Goal: Register for event/course

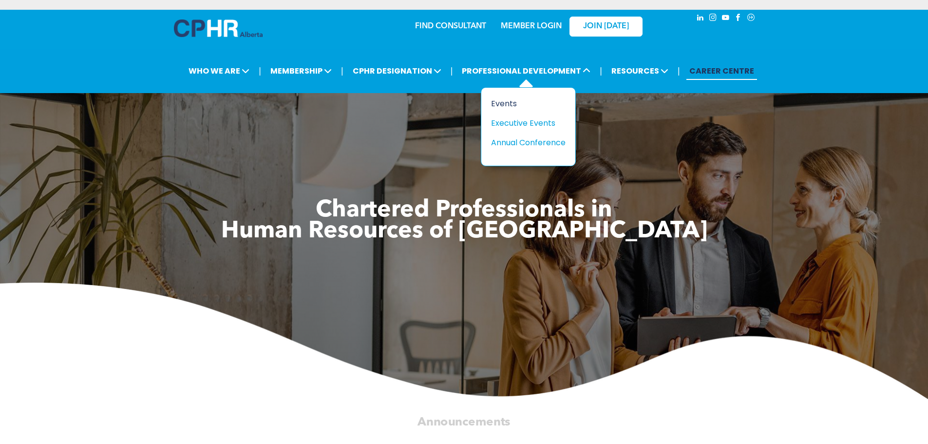
click at [503, 101] on div "Events" at bounding box center [524, 103] width 67 height 12
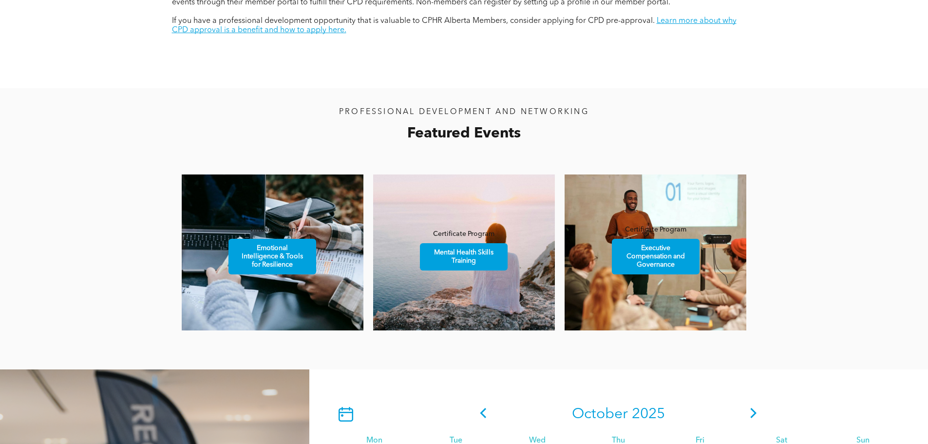
scroll to position [585, 0]
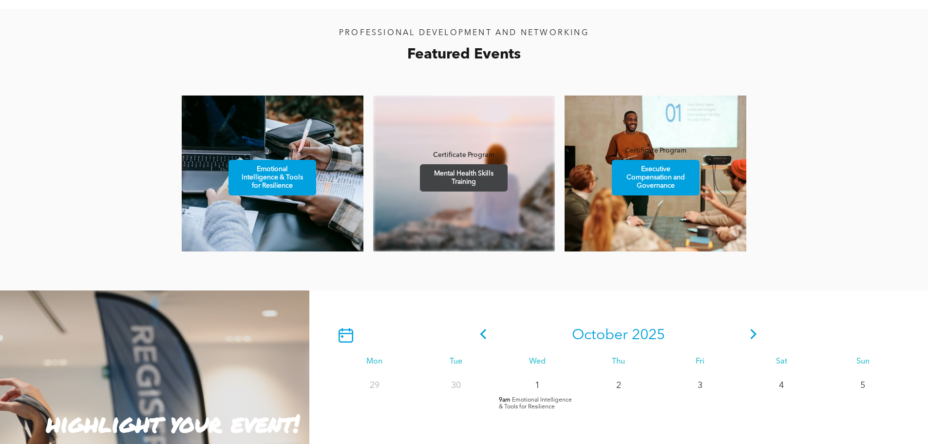
click at [453, 178] on span "Mental Health Skills Training" at bounding box center [464, 178] width 85 height 26
click at [756, 334] on icon at bounding box center [754, 334] width 15 height 10
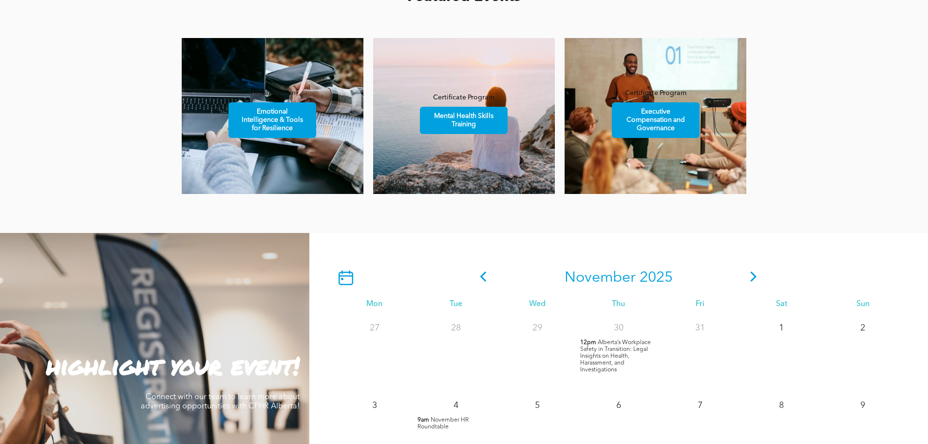
scroll to position [731, 0]
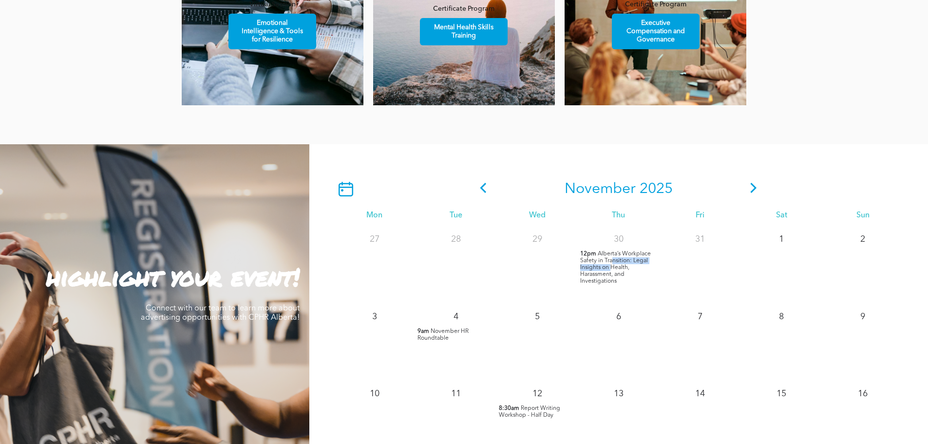
click at [612, 264] on span "Alberta’s Workplace Safety in Transition: Legal Insights on Health, Harassment,…" at bounding box center [615, 267] width 71 height 33
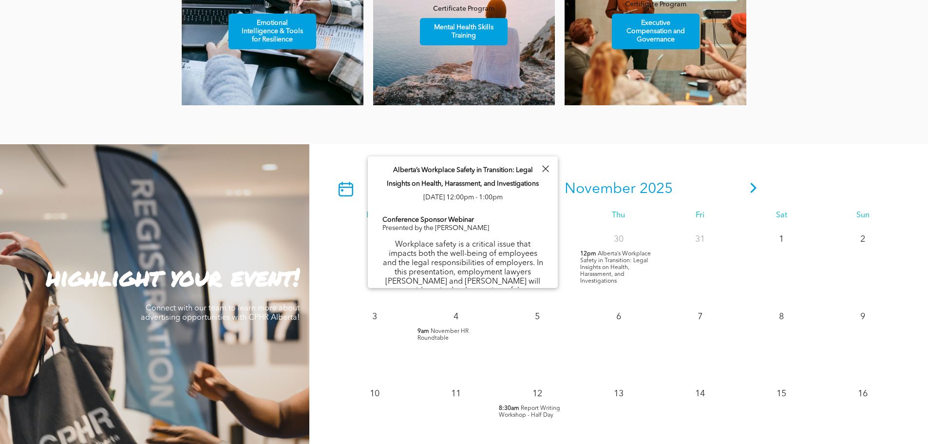
click at [628, 339] on div "6" at bounding box center [618, 342] width 81 height 77
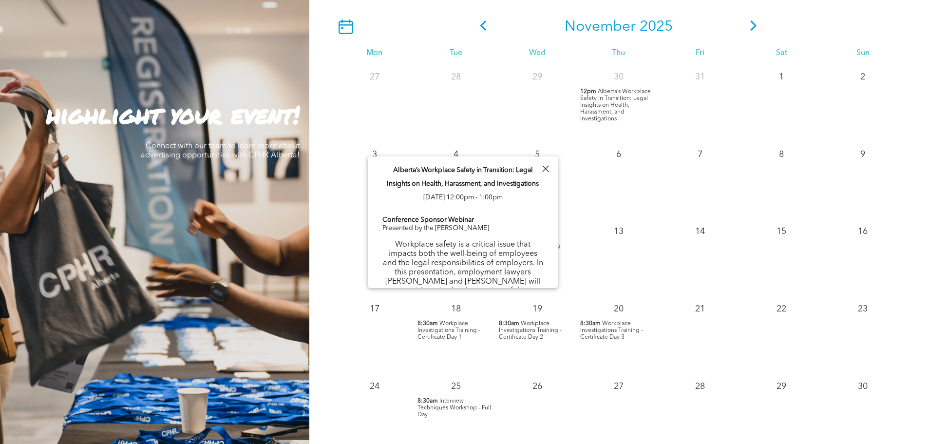
scroll to position [877, 0]
